Goal: Task Accomplishment & Management: Manage account settings

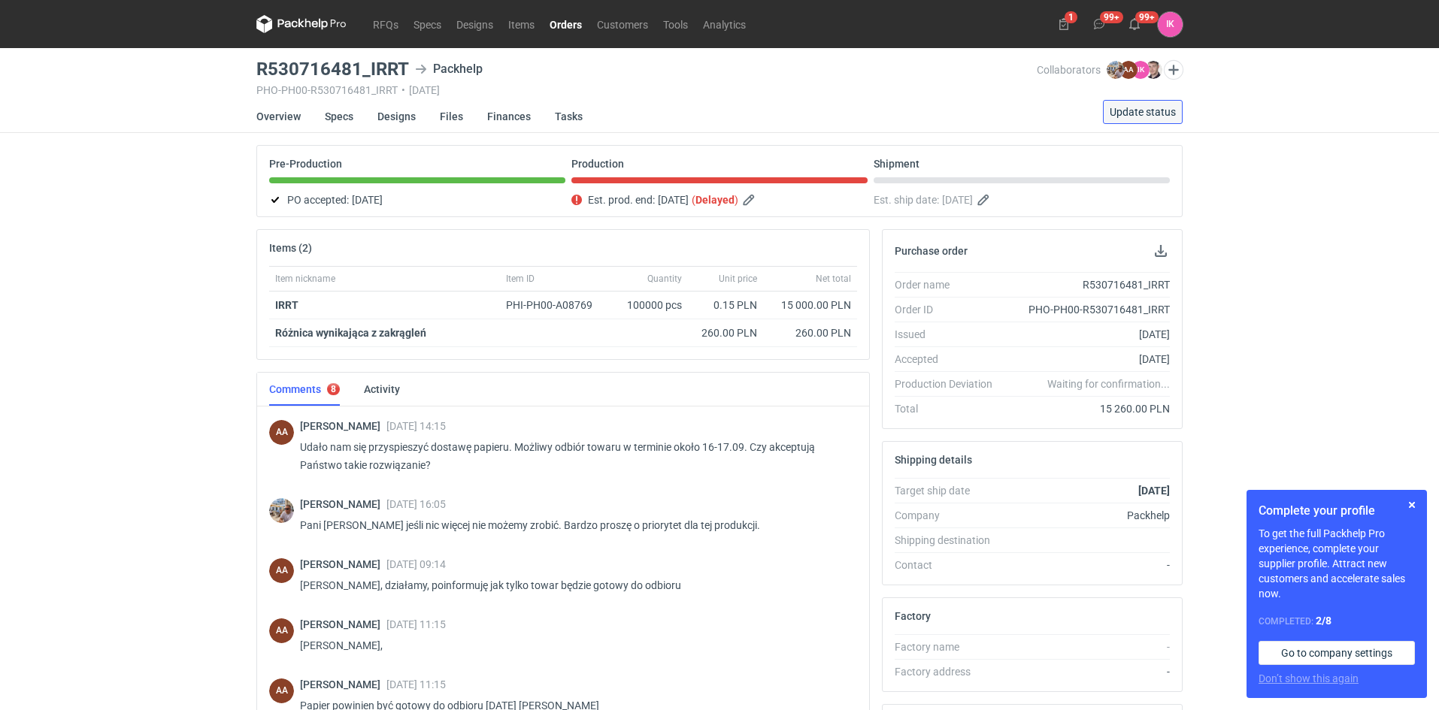
click at [1130, 113] on span "Update status" at bounding box center [1142, 112] width 66 height 11
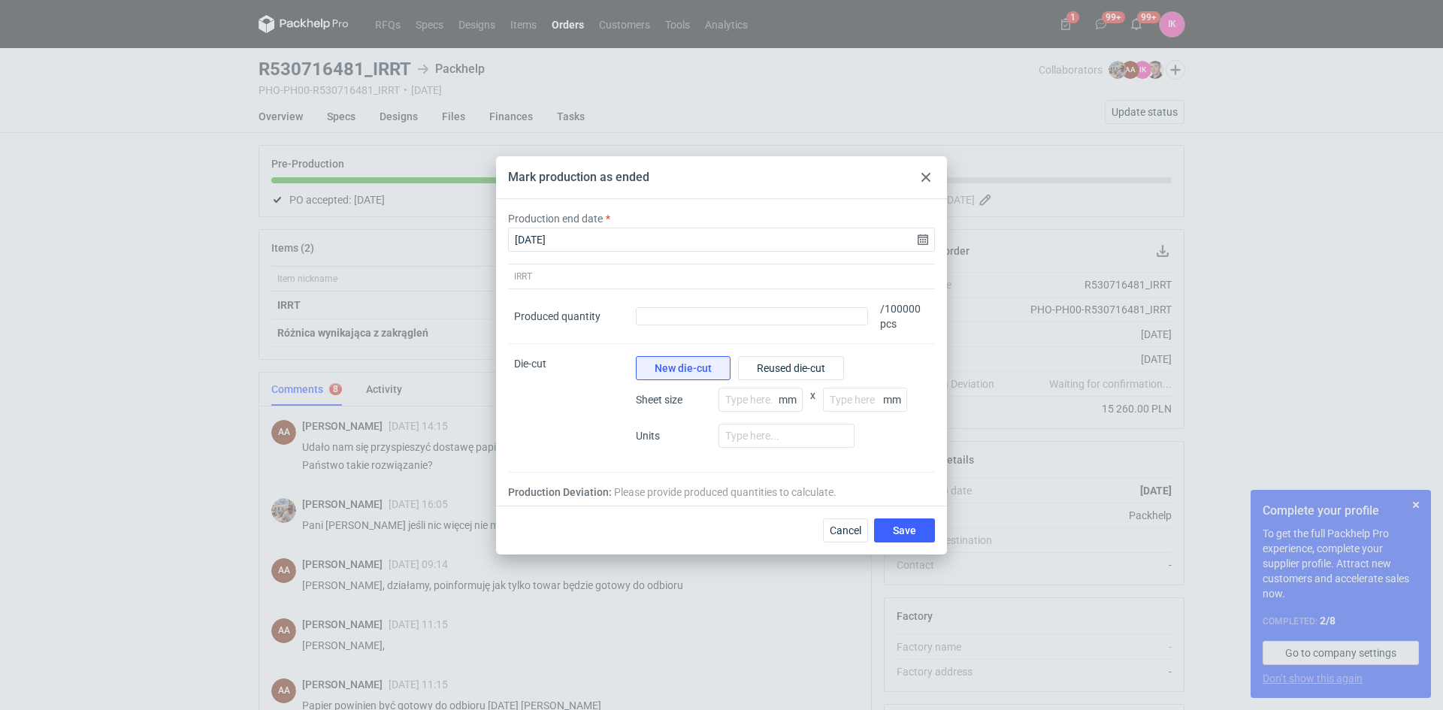
drag, startPoint x: 673, startPoint y: 176, endPoint x: 906, endPoint y: 195, distance: 234.5
click at [906, 195] on div "Mark production as ended" at bounding box center [721, 177] width 451 height 43
click at [743, 400] on input "number" at bounding box center [761, 400] width 84 height 24
type input "500"
type input "700"
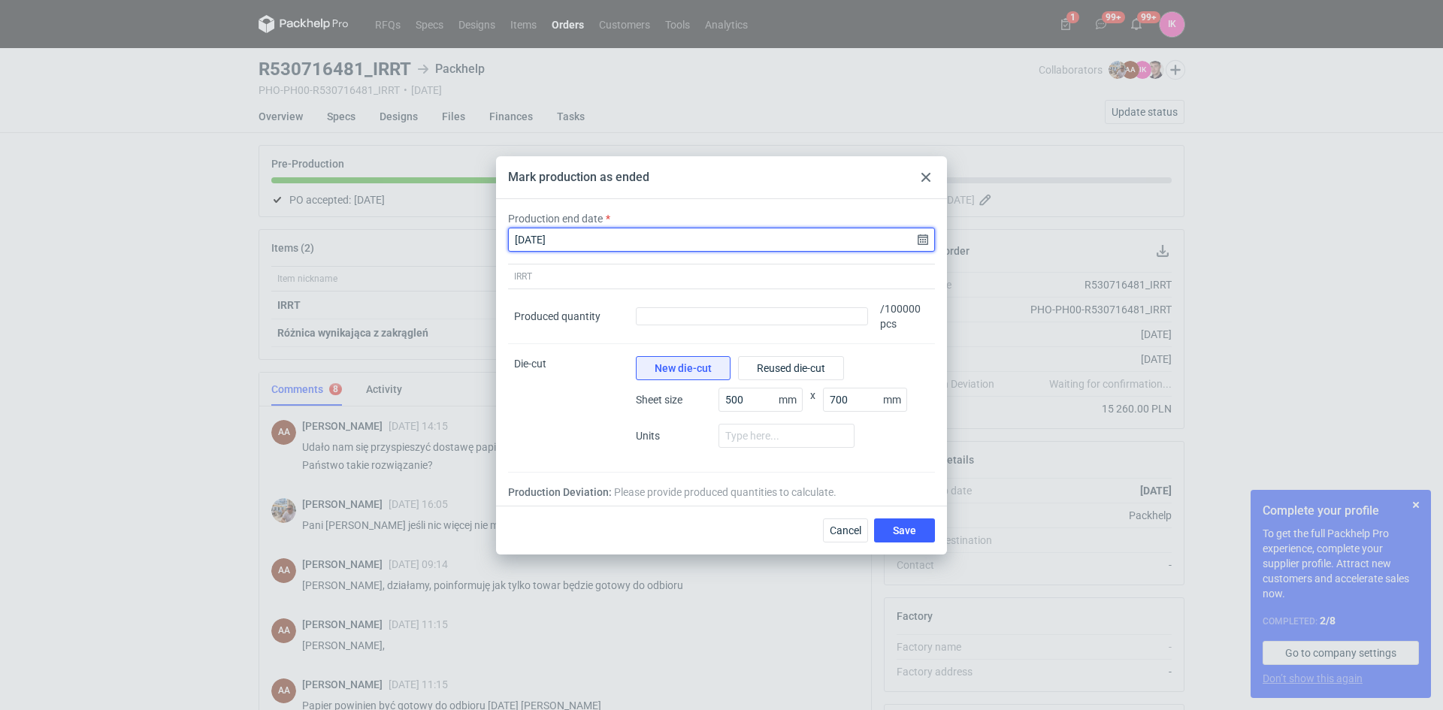
click at [920, 239] on input "[DATE]" at bounding box center [721, 240] width 427 height 24
click at [679, 238] on input "[DATE]" at bounding box center [721, 240] width 427 height 24
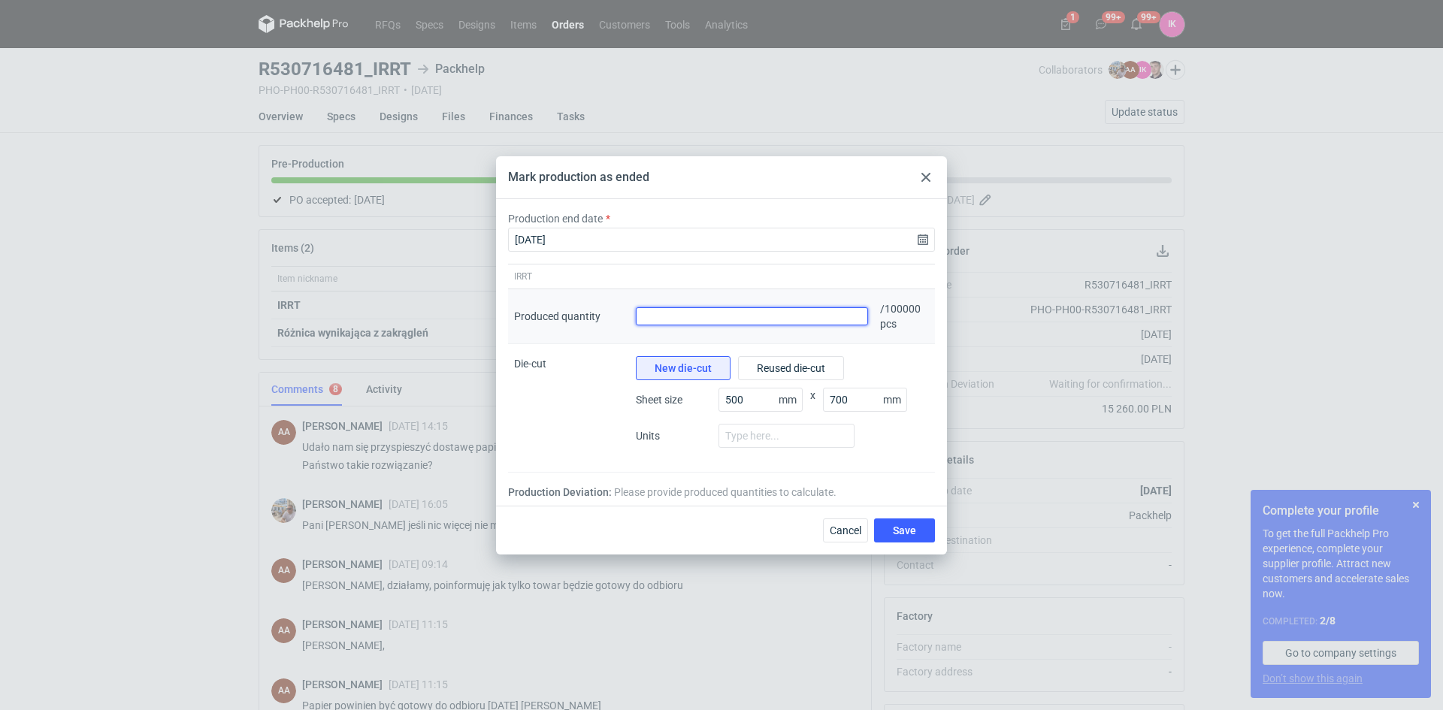
click at [713, 316] on input "Produced quantity" at bounding box center [752, 316] width 232 height 18
type input "99857"
click at [203, 504] on div "Mark production as ended Production end date [DATE] IRRT Produced quantity Prod…" at bounding box center [721, 355] width 1443 height 710
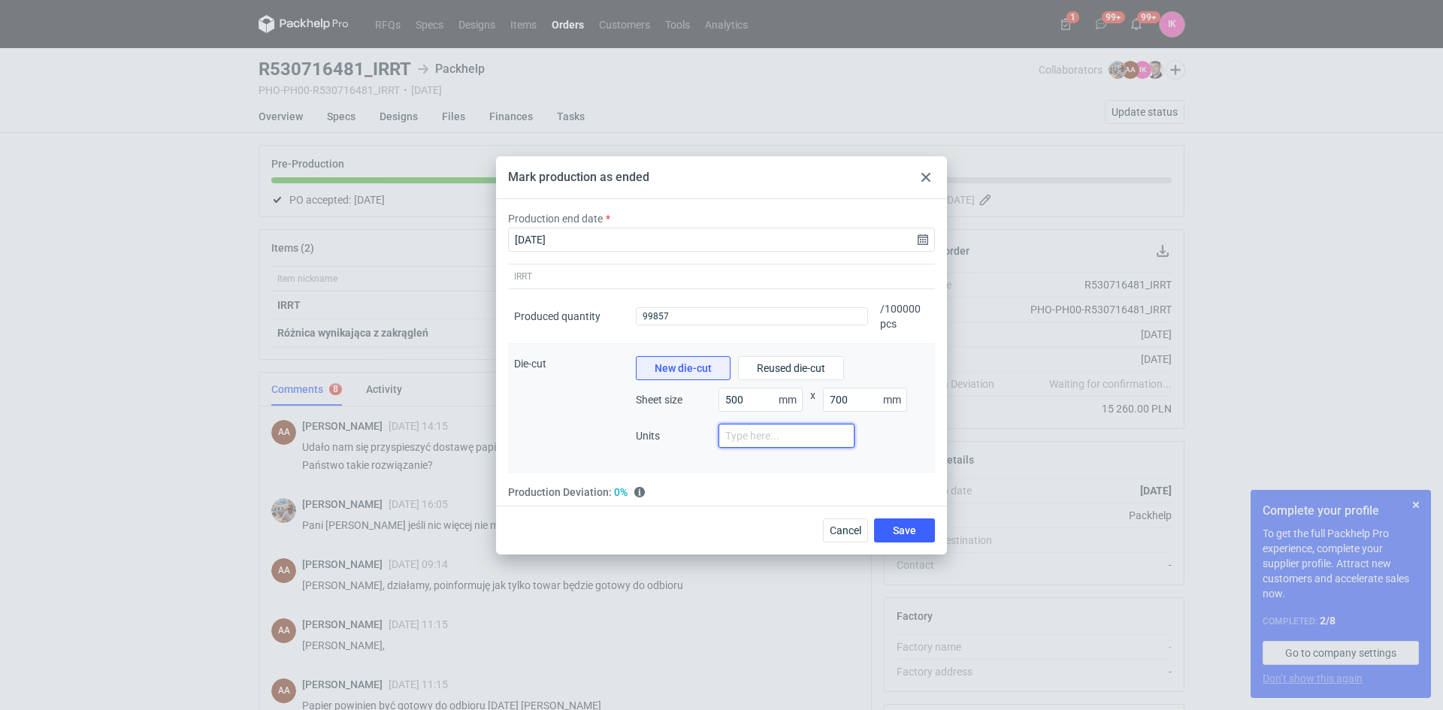
click at [731, 437] on input "number" at bounding box center [787, 436] width 136 height 24
click at [731, 491] on div "Production Deviation: 0% It's your average absolute % deviation of shipped vs o…" at bounding box center [721, 492] width 427 height 15
click at [744, 434] on input "number" at bounding box center [787, 436] width 136 height 24
click at [819, 434] on input "number" at bounding box center [787, 436] width 136 height 24
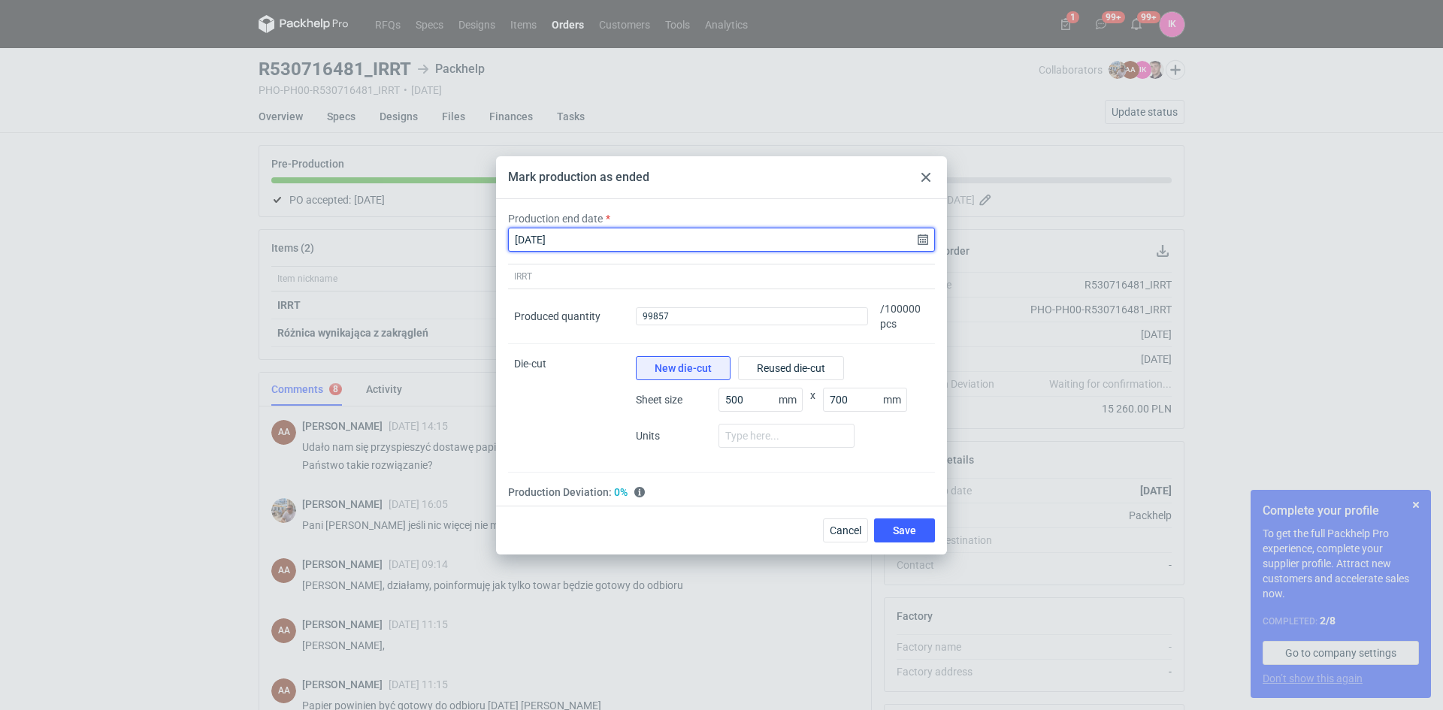
click at [922, 238] on input "[DATE]" at bounding box center [721, 240] width 427 height 24
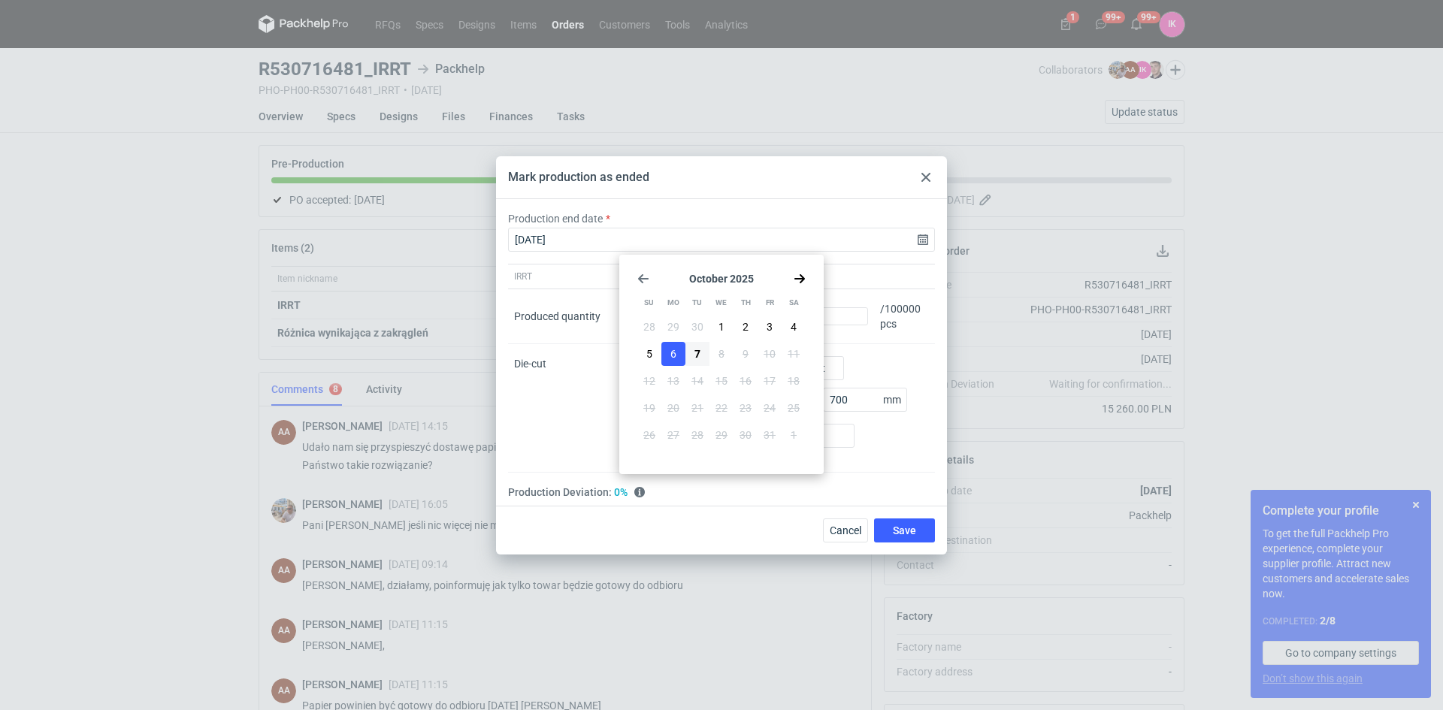
click at [644, 280] on use "Go back 1 month" at bounding box center [643, 278] width 11 height 9
click at [776, 351] on button "12" at bounding box center [770, 354] width 24 height 24
type input "[DATE]"
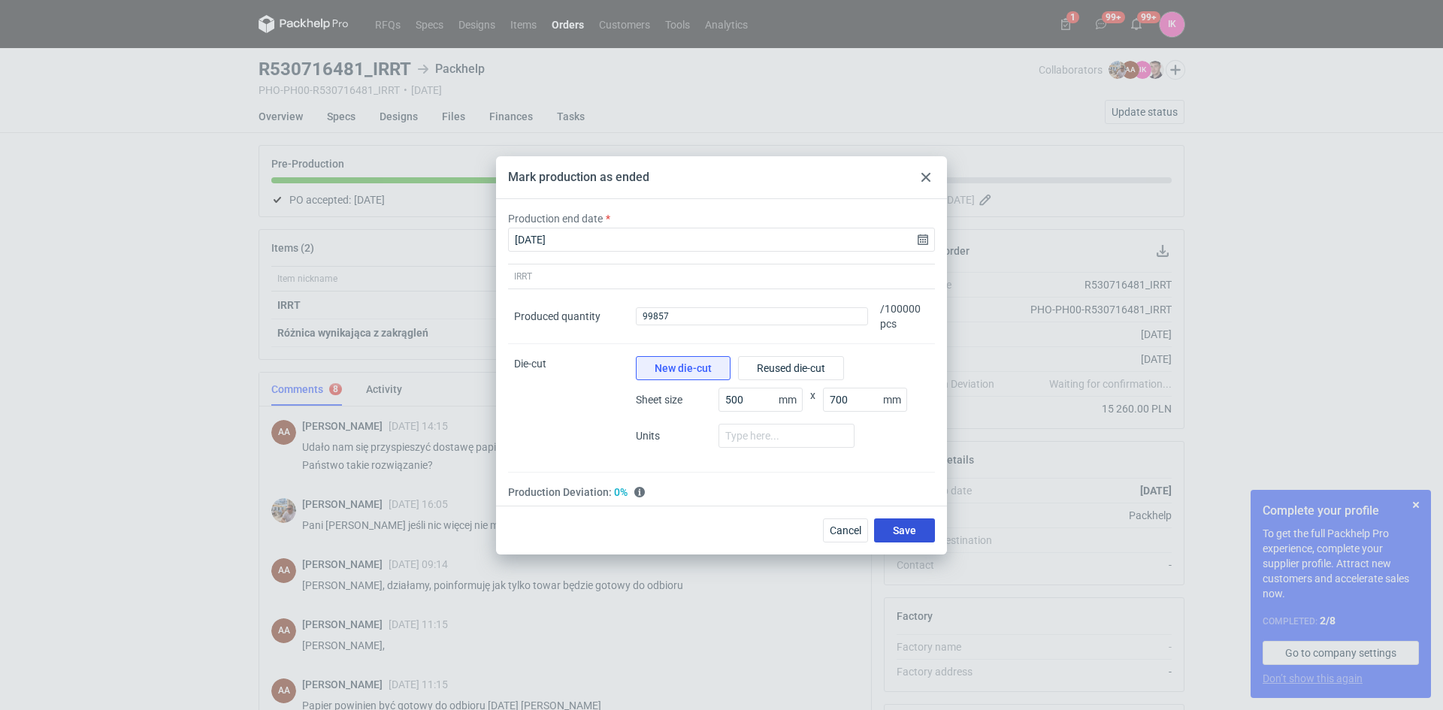
click at [912, 529] on span "Save" at bounding box center [904, 530] width 23 height 11
click at [909, 528] on span "Save" at bounding box center [904, 530] width 23 height 11
click at [692, 368] on span "New die-cut" at bounding box center [683, 368] width 57 height 11
click at [774, 365] on span "Reused die-cut" at bounding box center [791, 368] width 68 height 11
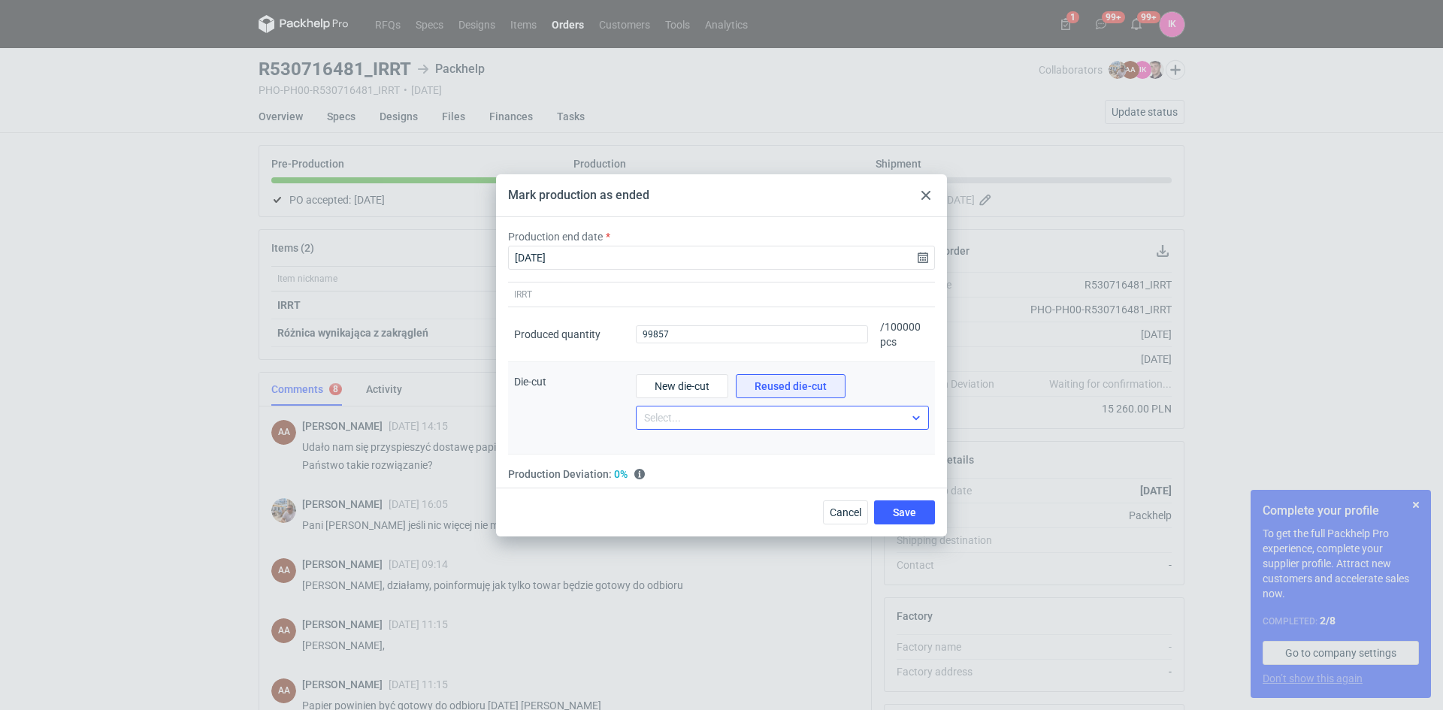
click at [913, 419] on icon at bounding box center [916, 418] width 12 height 12
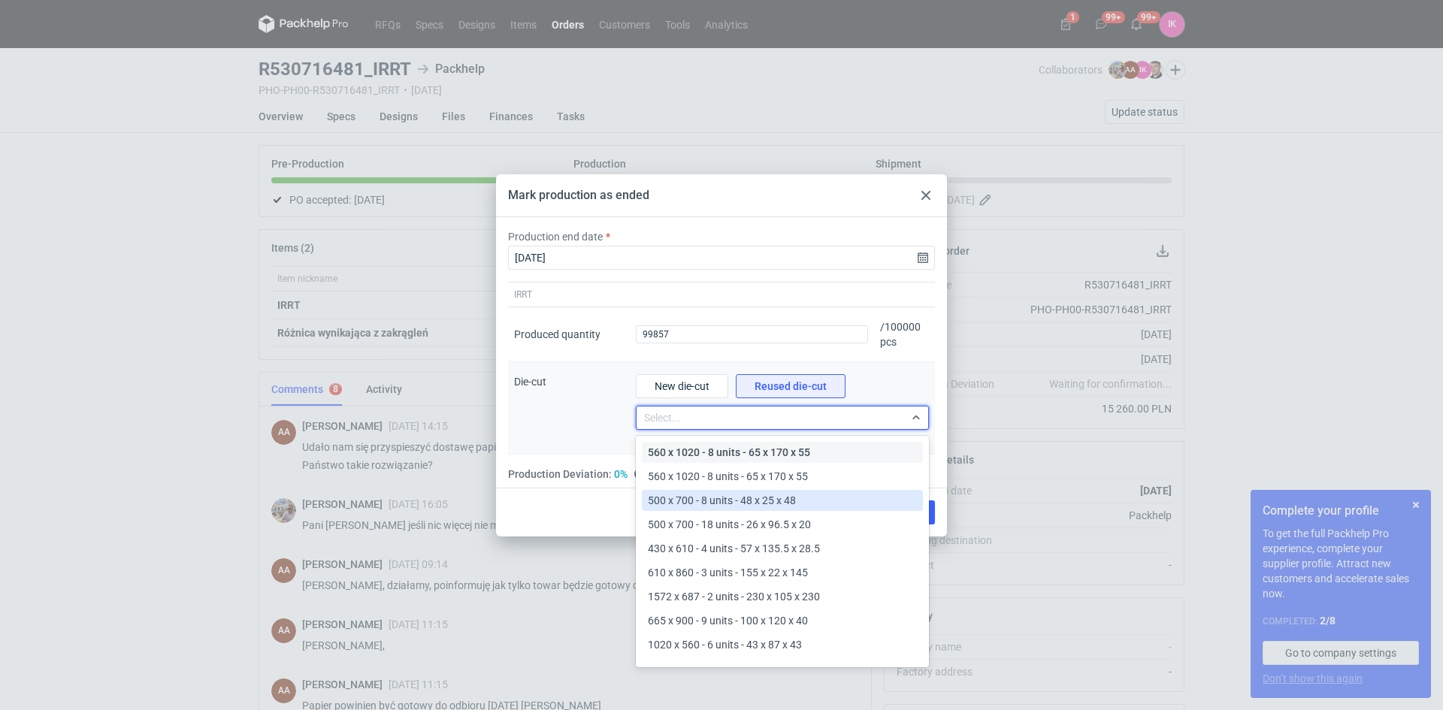
click at [685, 500] on span "500 x 700 - 8 units - 48 x 25 x 48" at bounding box center [722, 500] width 148 height 15
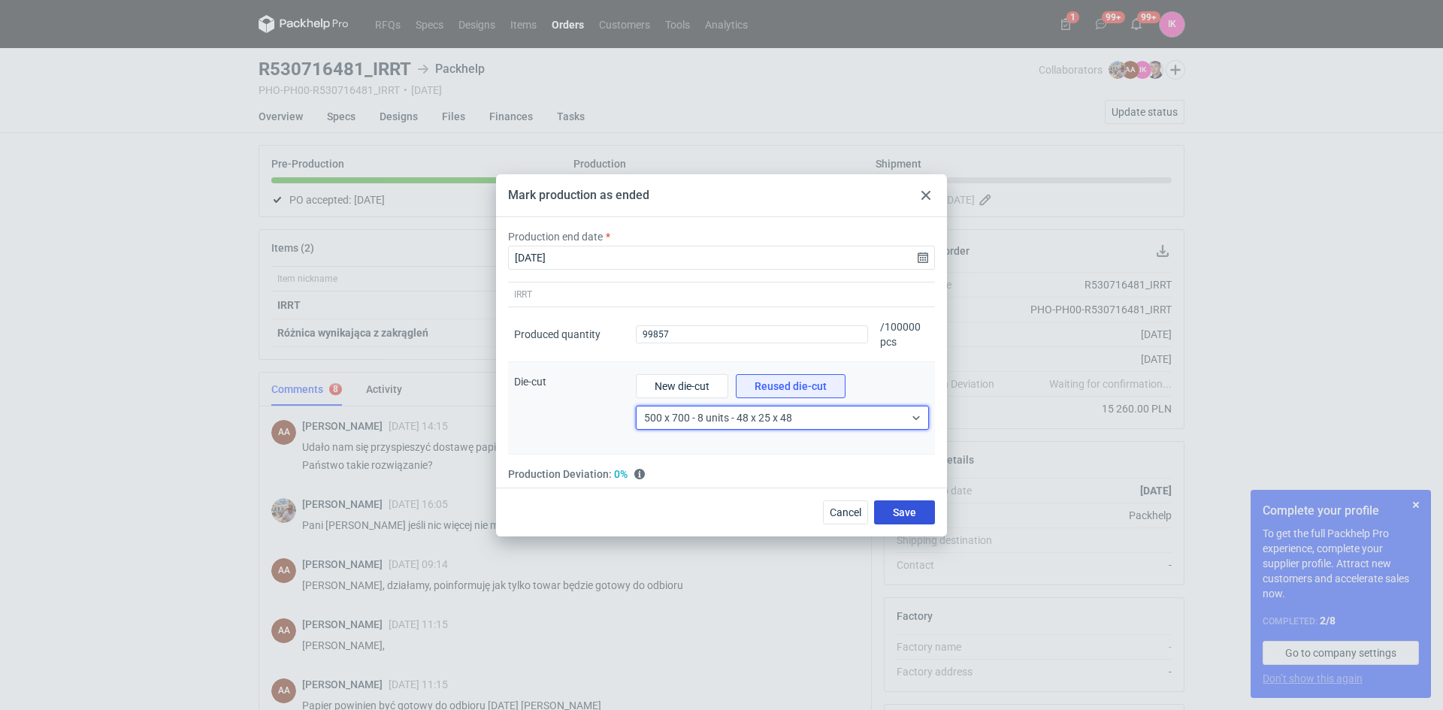
click at [913, 516] on span "Save" at bounding box center [904, 512] width 23 height 11
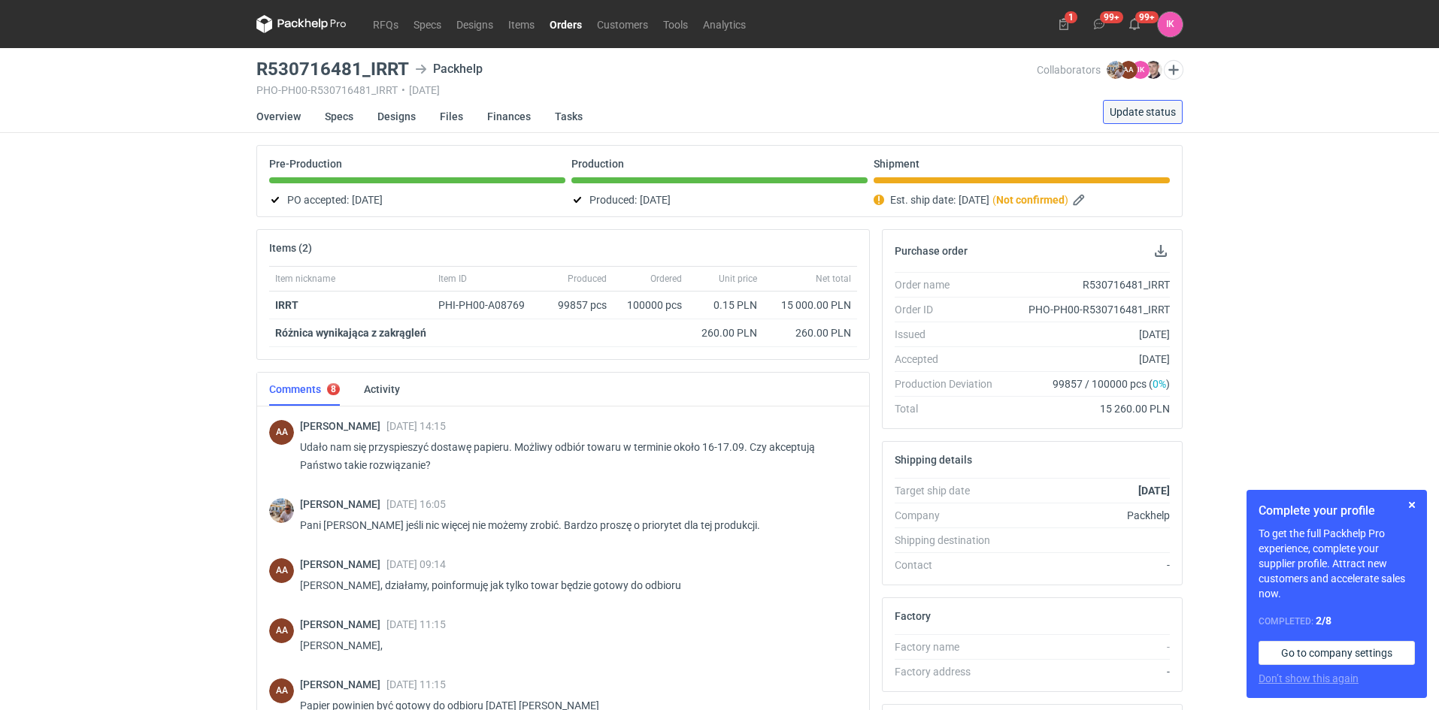
click at [1149, 109] on span "Update status" at bounding box center [1142, 112] width 66 height 11
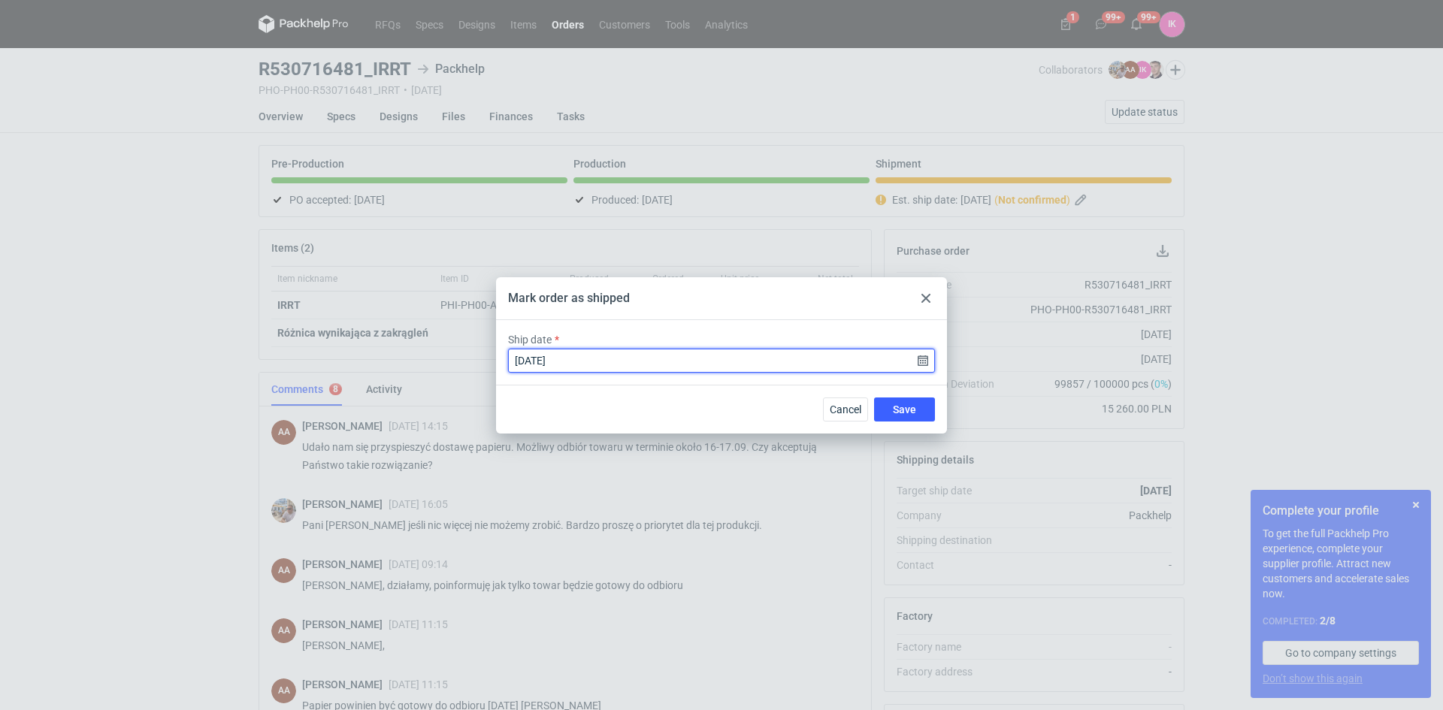
click at [923, 362] on input "[DATE]" at bounding box center [721, 361] width 427 height 24
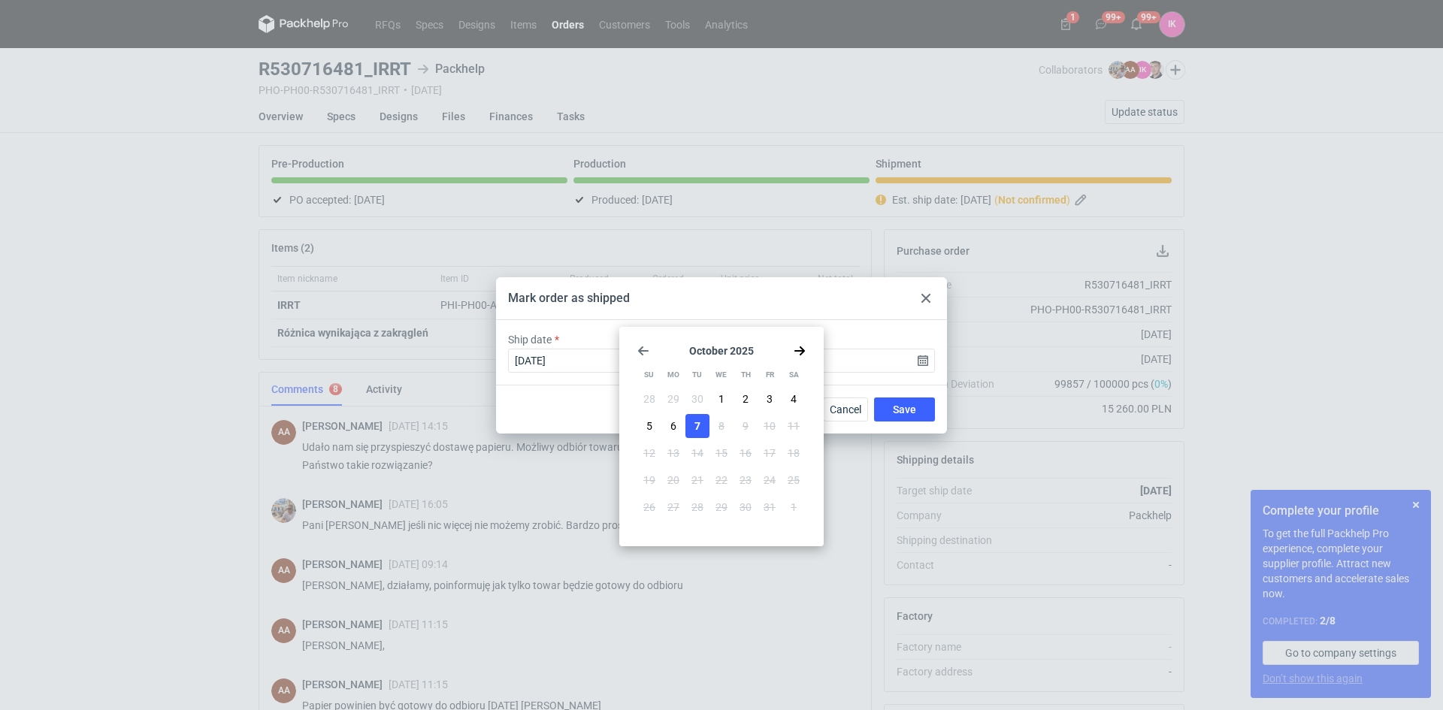
click at [638, 350] on icon "Go back 1 month" at bounding box center [643, 351] width 12 height 12
click at [777, 426] on button "12" at bounding box center [770, 426] width 24 height 24
type input "[DATE]"
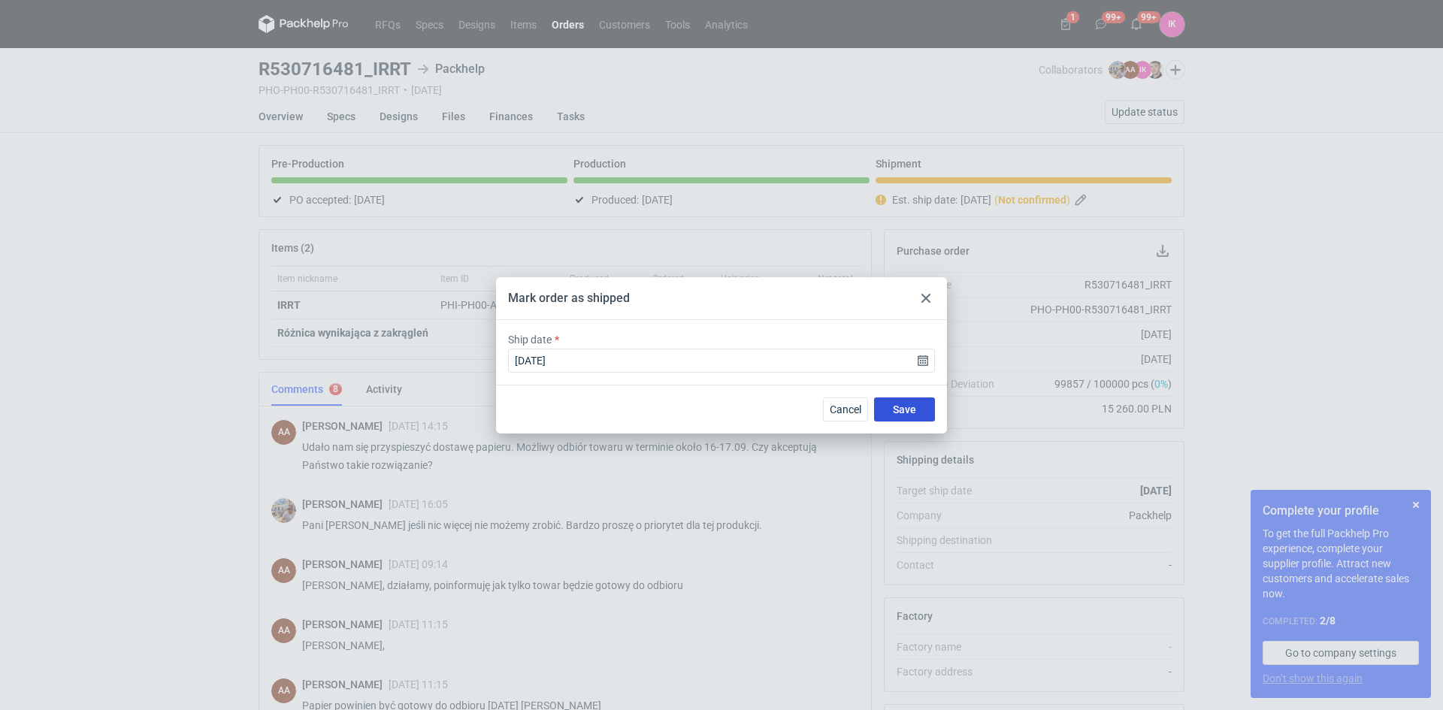
click at [894, 411] on span "Save" at bounding box center [904, 409] width 23 height 11
